Goal: Find specific page/section: Find specific page/section

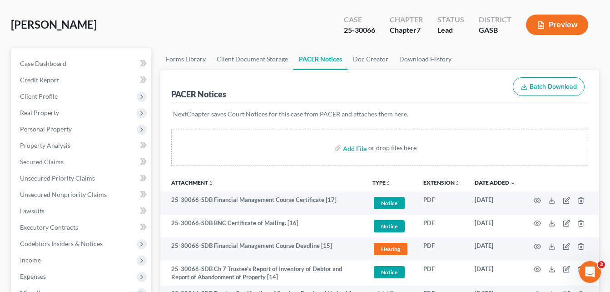
scroll to position [39, 0]
click at [170, 27] on div "[PERSON_NAME] Upgraded Case 25-30066 Chapter Chapter 7 Status Lead District GAS…" at bounding box center [305, 29] width 588 height 40
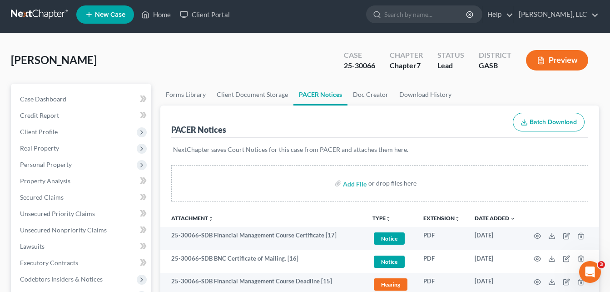
scroll to position [0, 0]
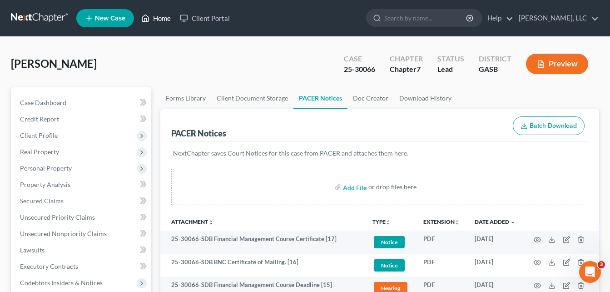
click at [157, 18] on link "Home" at bounding box center [156, 18] width 39 height 16
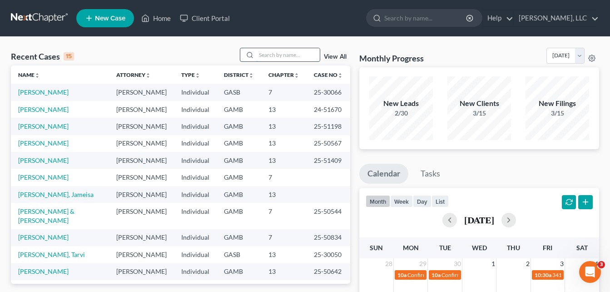
click at [272, 55] on input "search" at bounding box center [288, 54] width 64 height 13
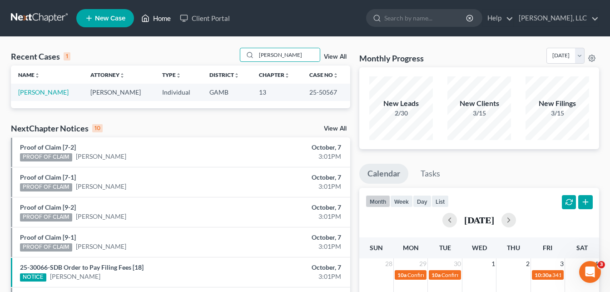
click at [159, 16] on link "Home" at bounding box center [156, 18] width 39 height 16
click at [282, 55] on input "[PERSON_NAME]" at bounding box center [288, 54] width 64 height 13
type input "c"
click at [158, 20] on link "Home" at bounding box center [156, 18] width 39 height 16
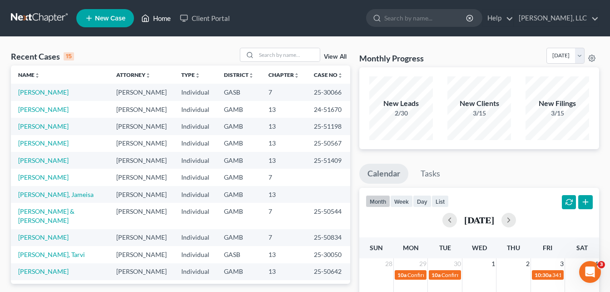
click at [158, 20] on link "Home" at bounding box center [156, 18] width 39 height 16
drag, startPoint x: 326, startPoint y: 11, endPoint x: 391, endPoint y: -21, distance: 72.7
click at [264, 54] on input "search" at bounding box center [288, 54] width 64 height 13
type input "j"
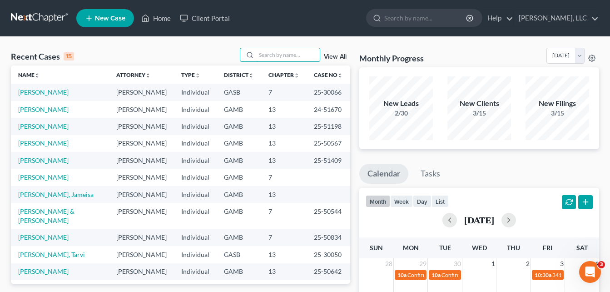
type input "l"
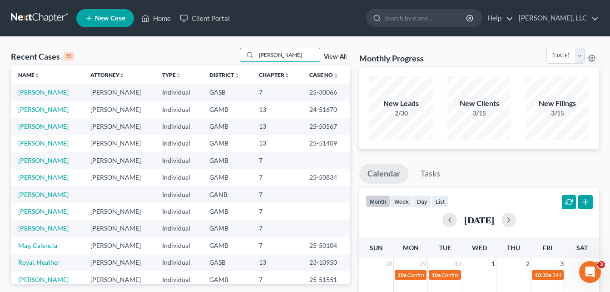
type input "[PERSON_NAME]"
